Goal: Contribute content

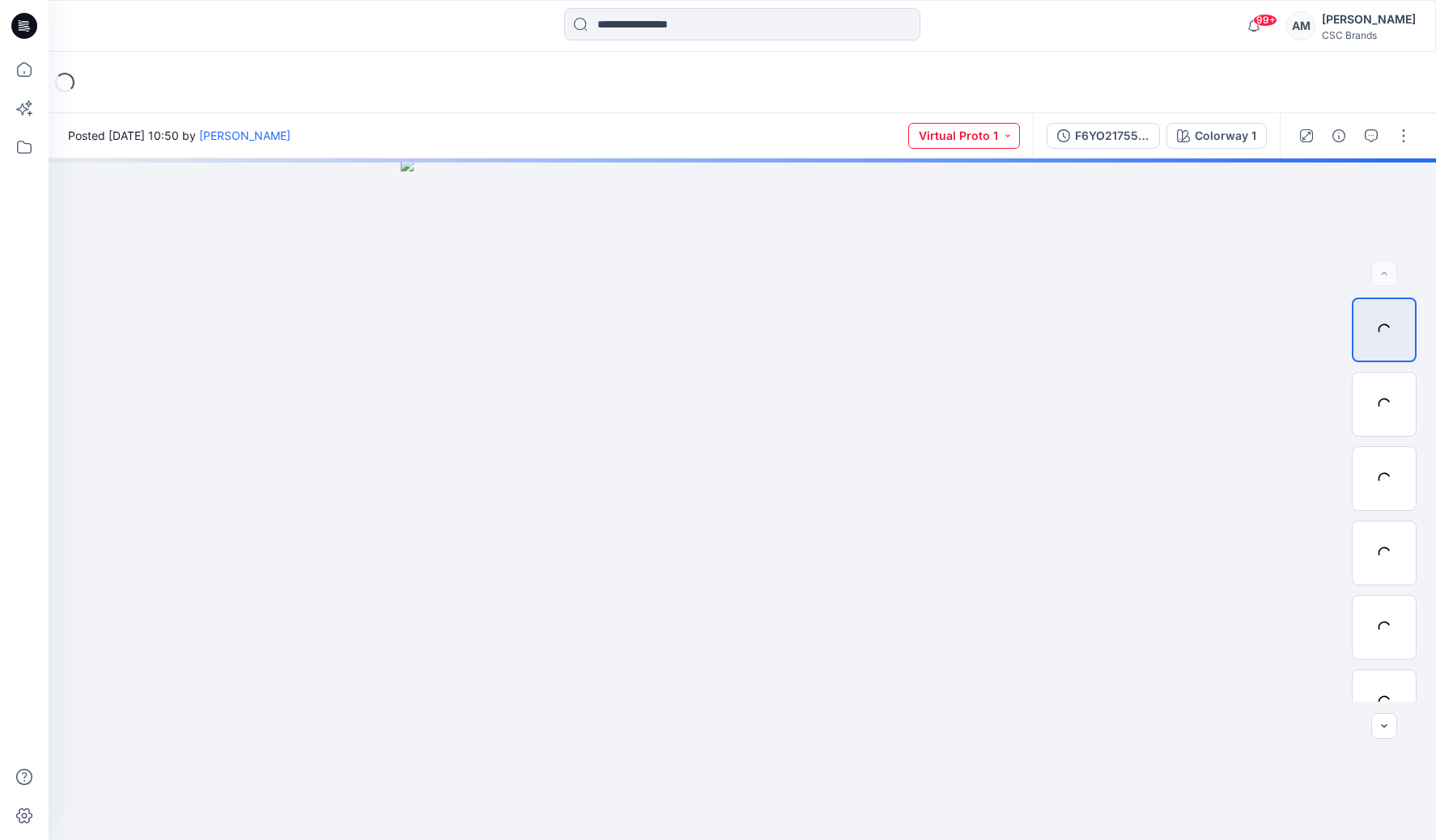
click at [980, 133] on button "Virtual Proto 1" at bounding box center [963, 136] width 111 height 26
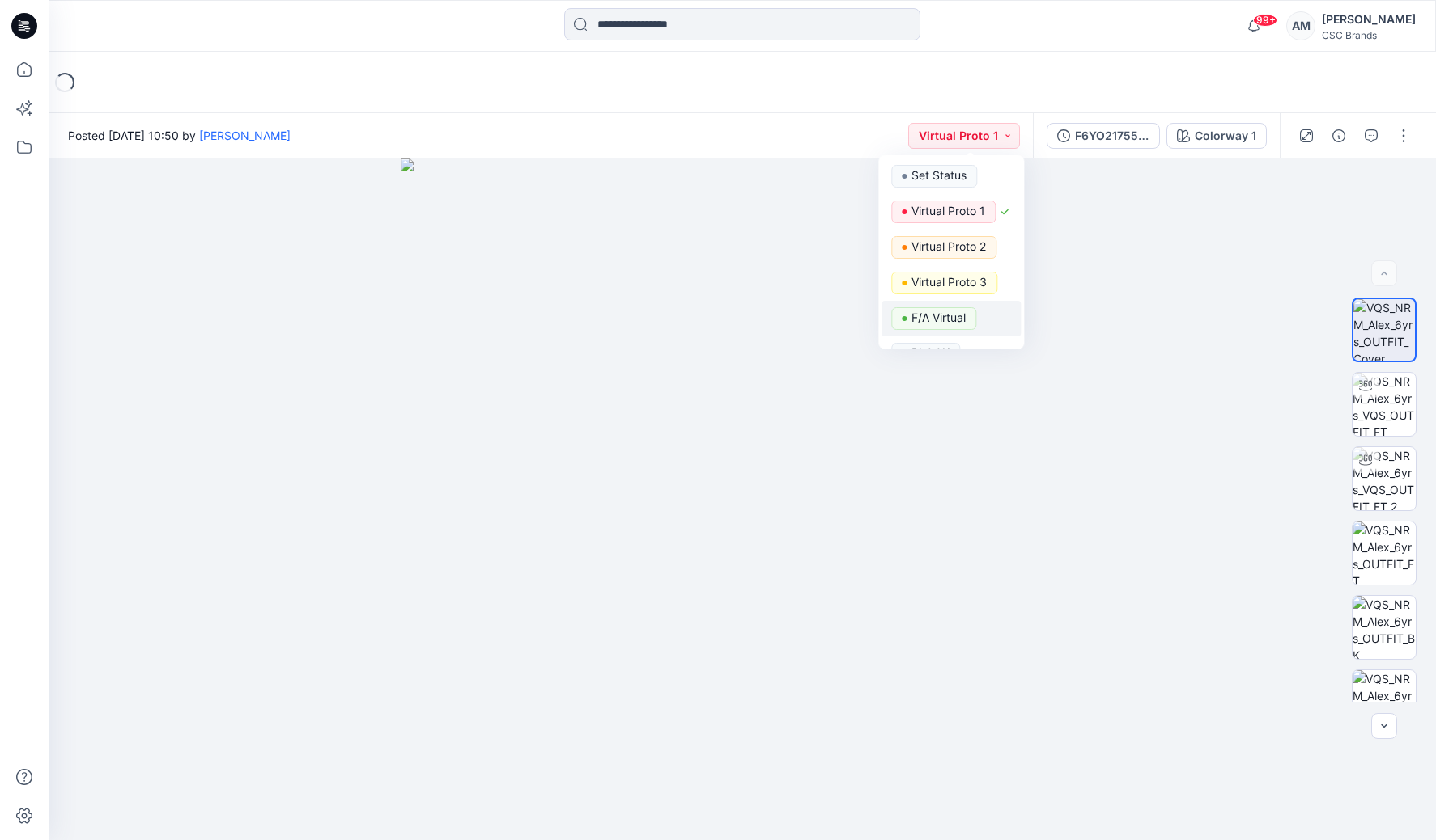
click at [945, 314] on p "F/A Virtual" at bounding box center [938, 317] width 54 height 21
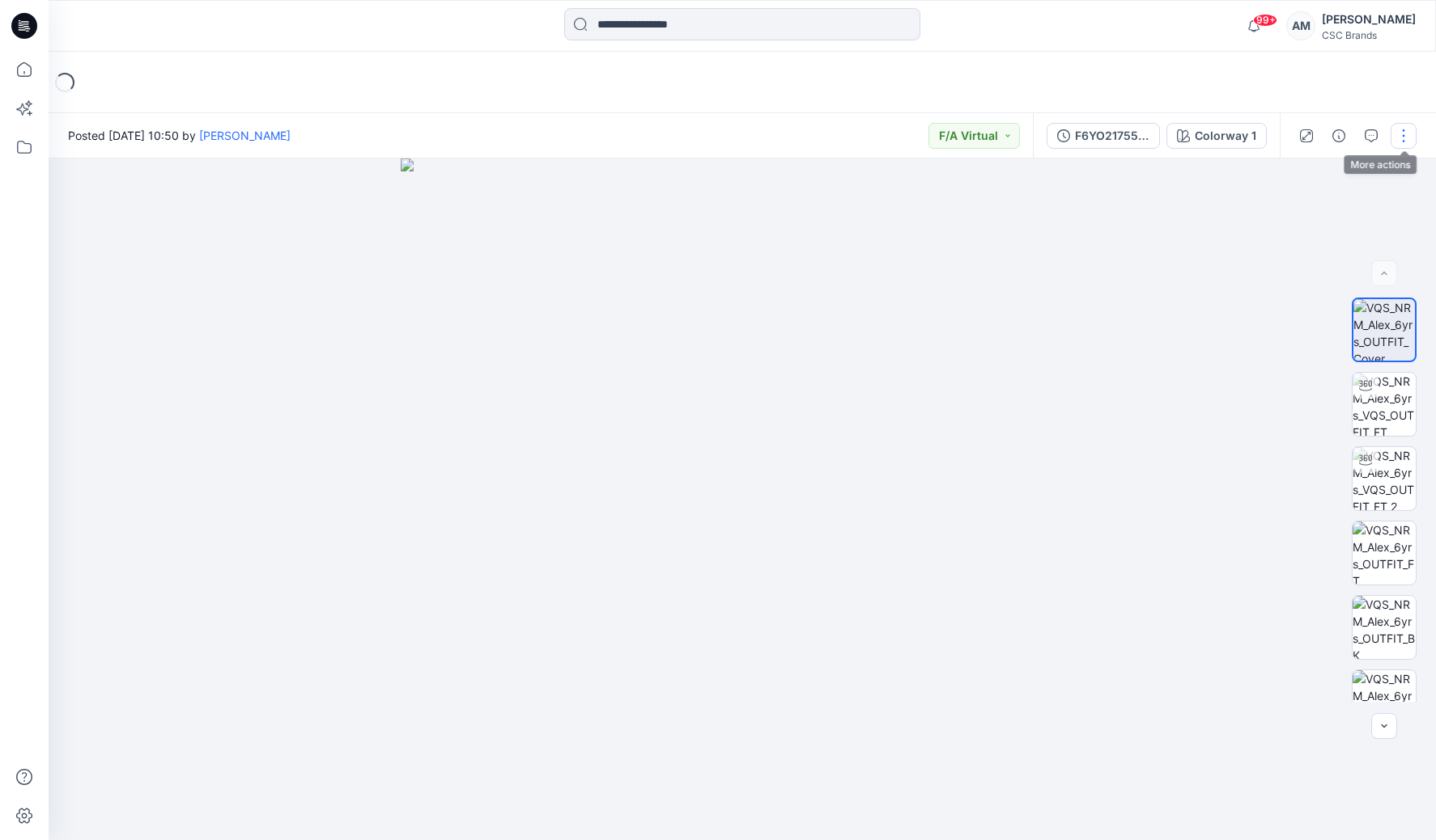
click at [1402, 143] on button "button" at bounding box center [1403, 136] width 26 height 26
click at [1392, 70] on div "Loading..." at bounding box center [742, 82] width 1387 height 62
click at [1403, 131] on button "button" at bounding box center [1403, 136] width 26 height 26
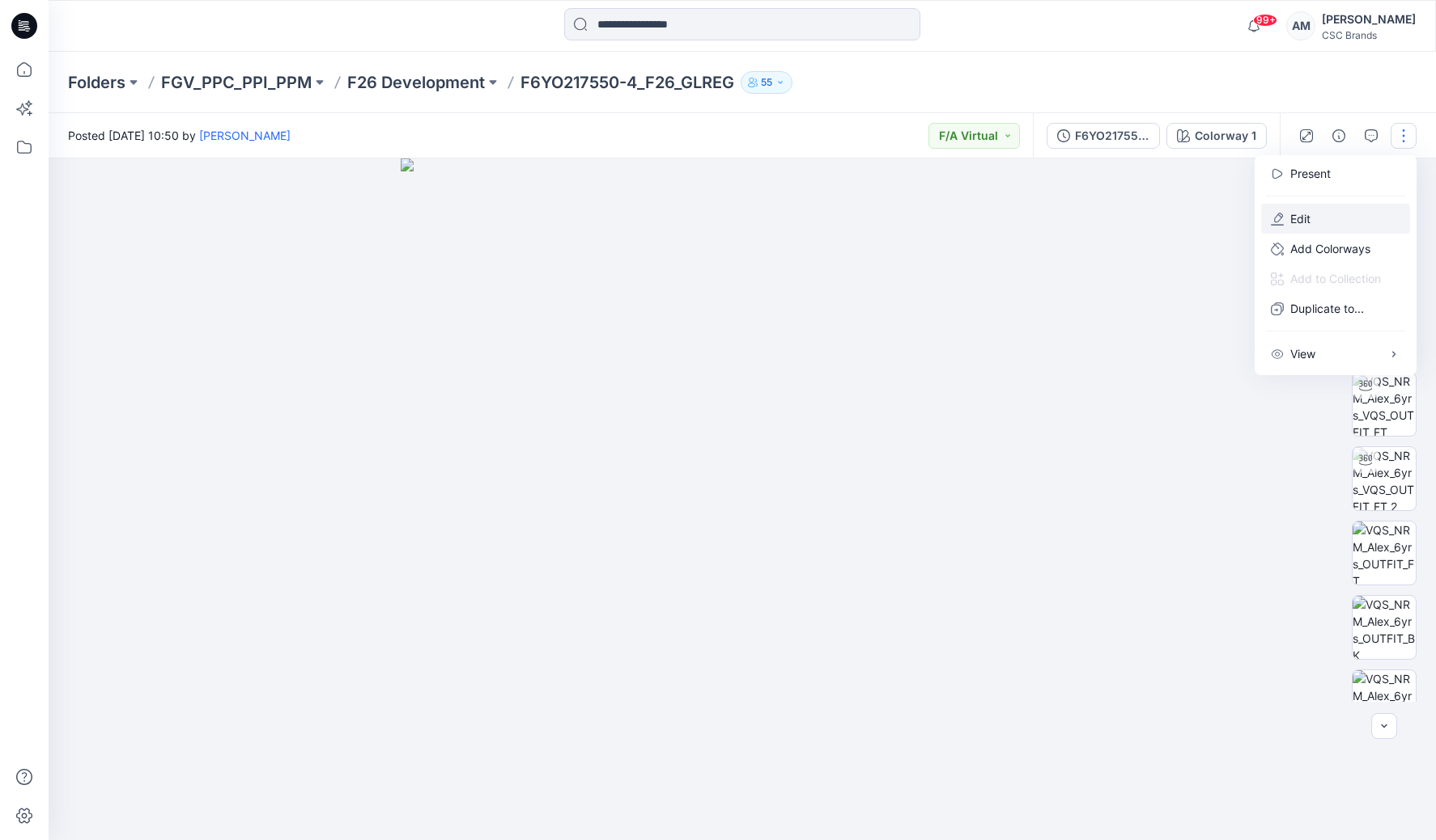
click at [1310, 219] on p "Edit" at bounding box center [1300, 219] width 20 height 17
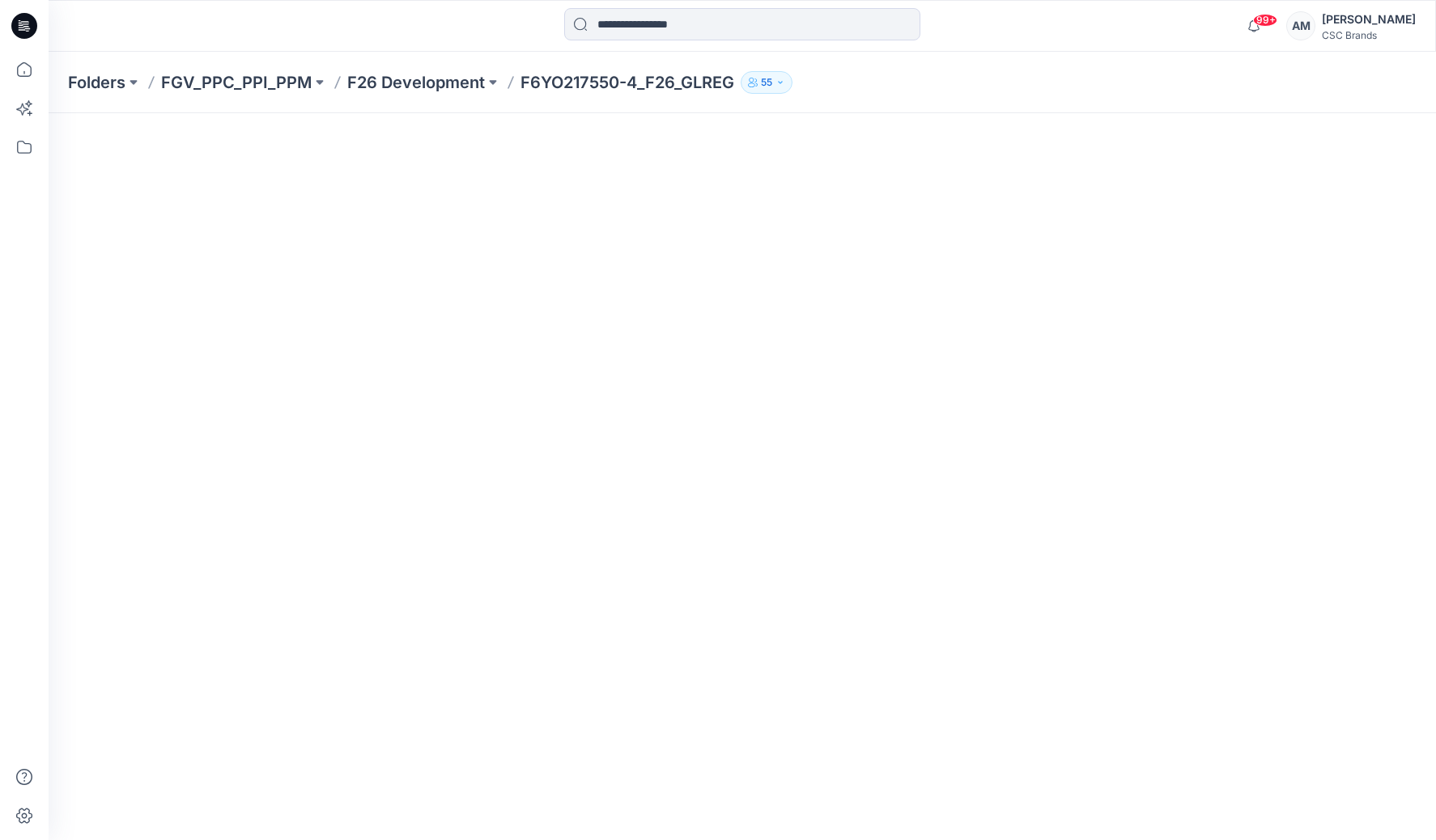
scroll to position [123, 0]
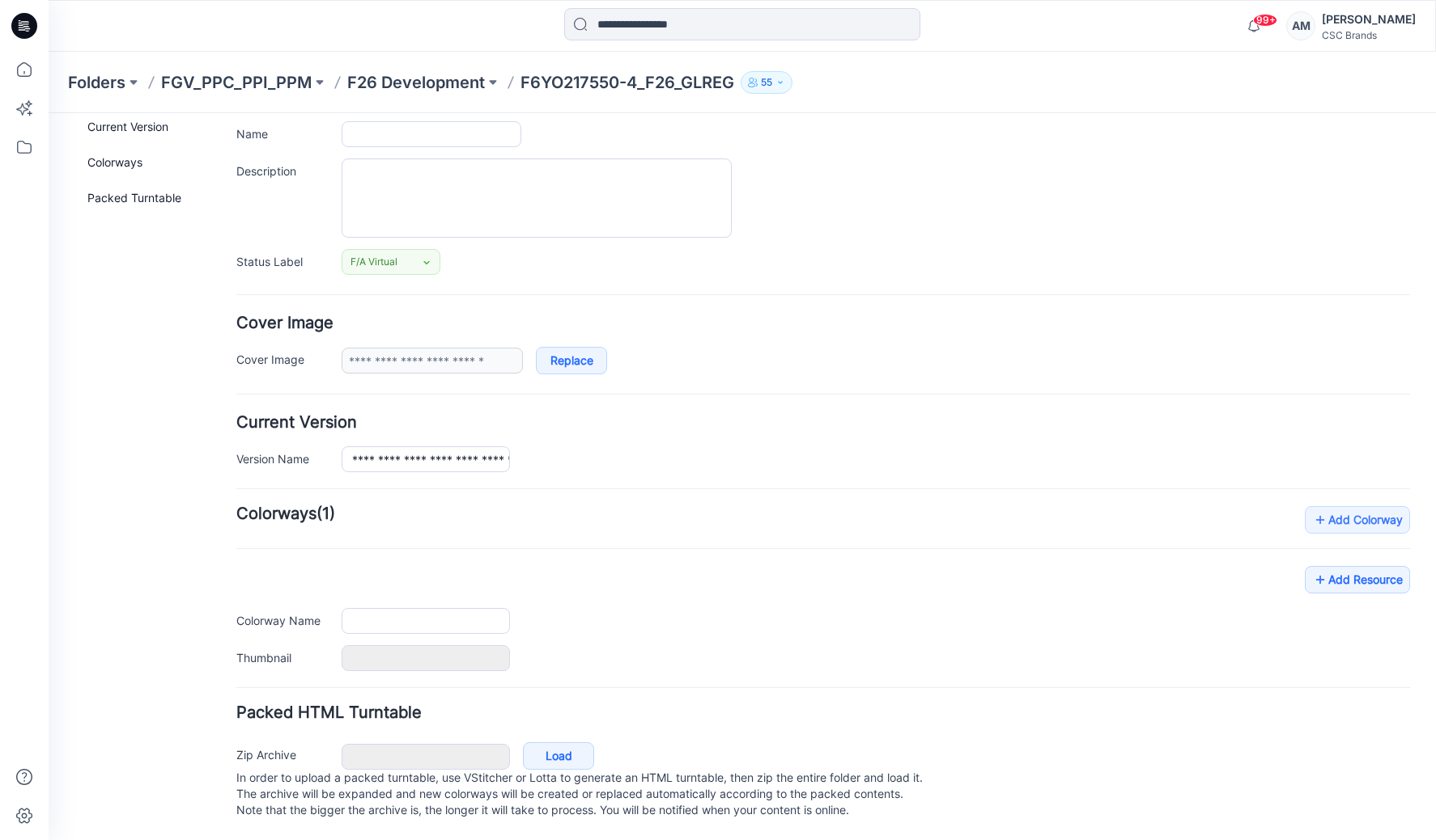
type input "**********"
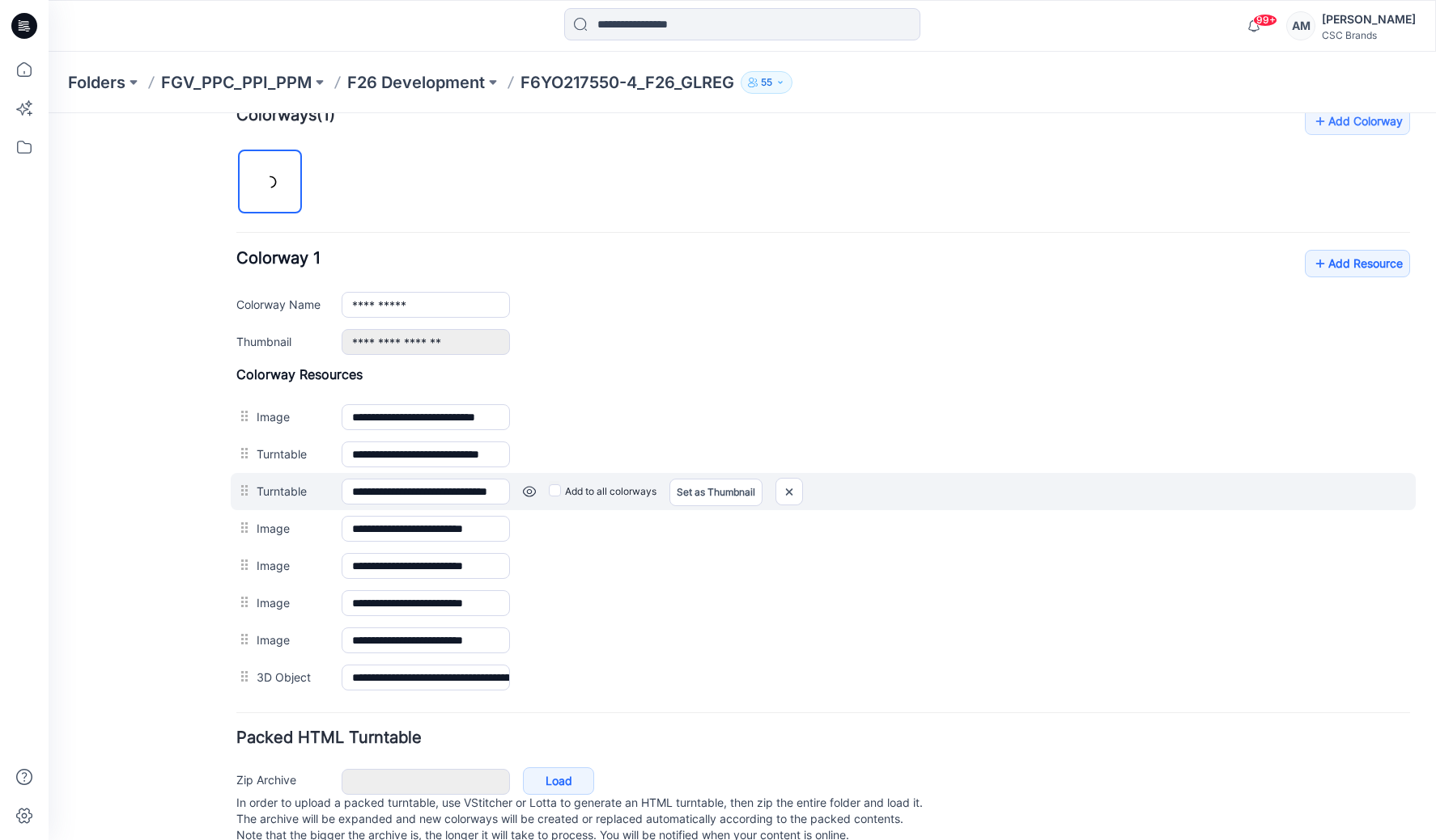
scroll to position [463, 0]
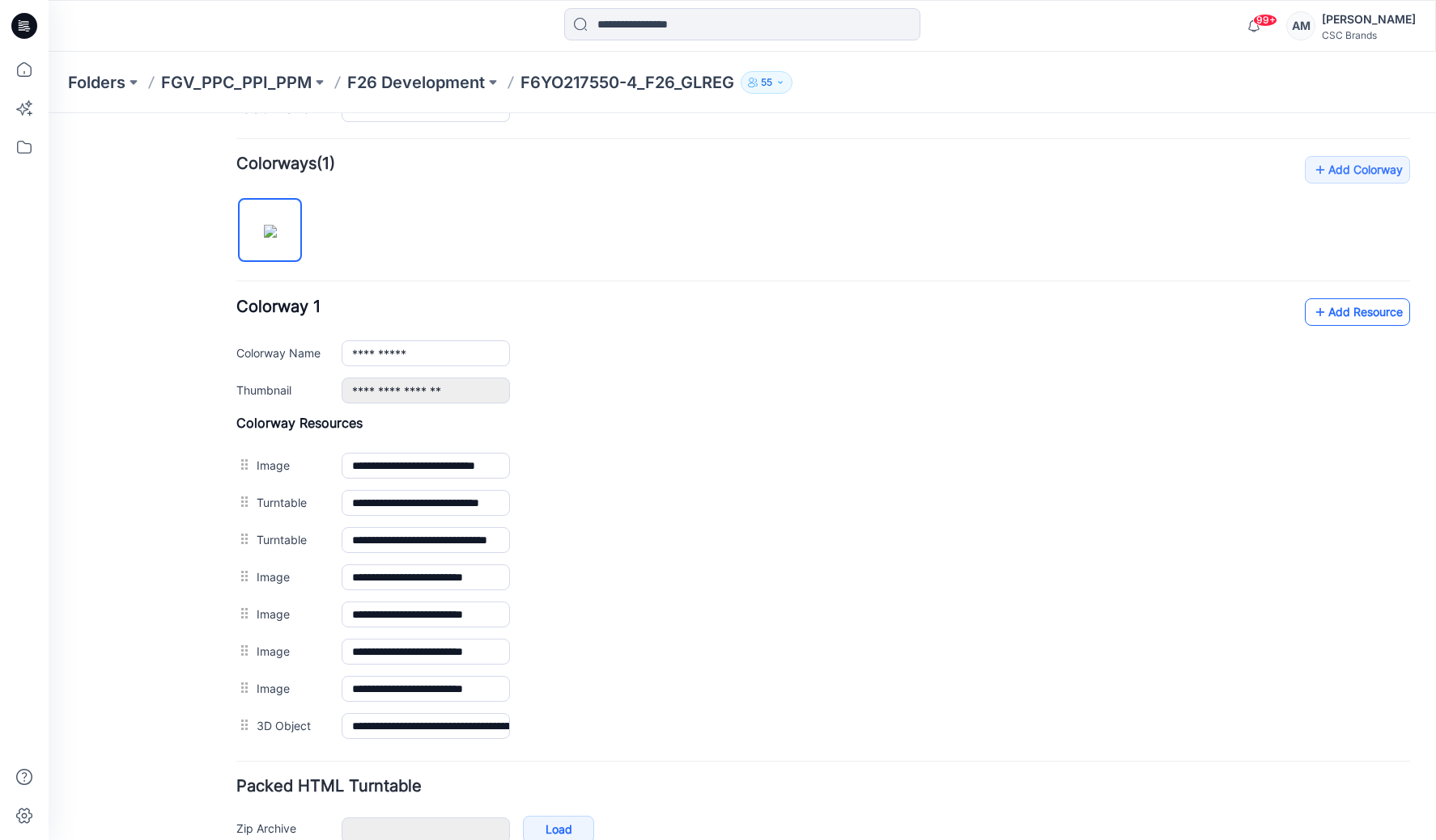
click at [1333, 316] on link "Add Resource" at bounding box center [1357, 312] width 105 height 28
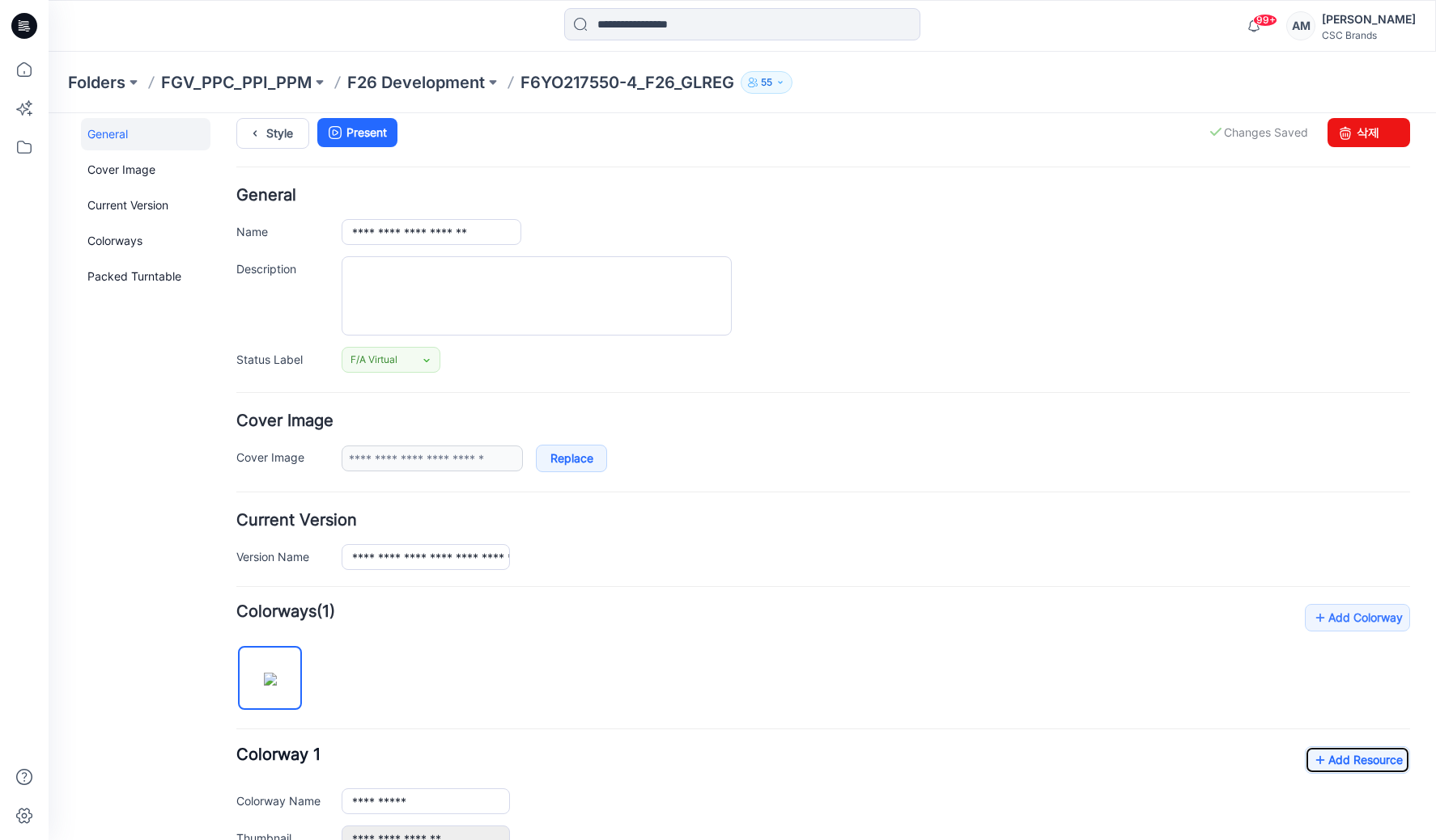
scroll to position [0, 0]
